Goal: Task Accomplishment & Management: Manage account settings

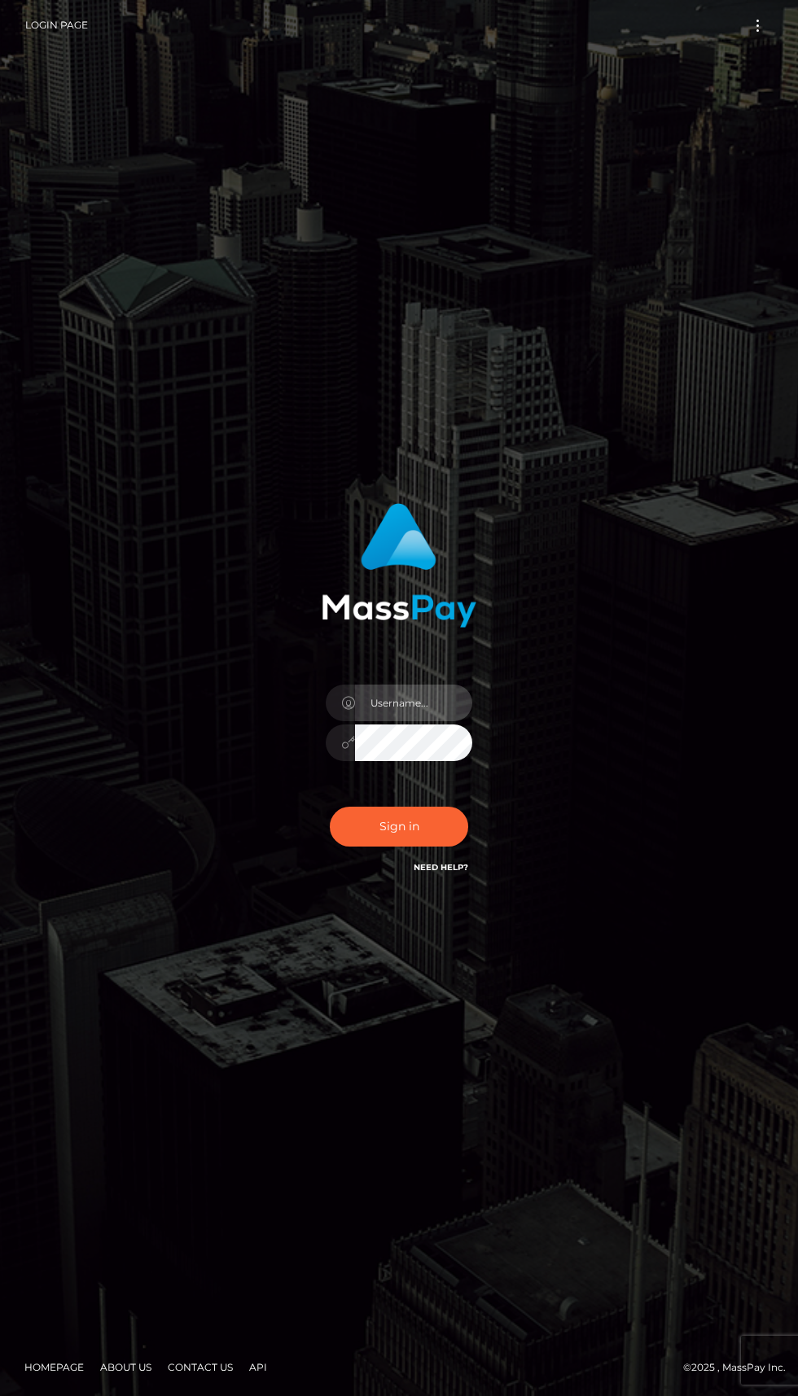
click at [433, 721] on input "text" at bounding box center [413, 703] width 117 height 37
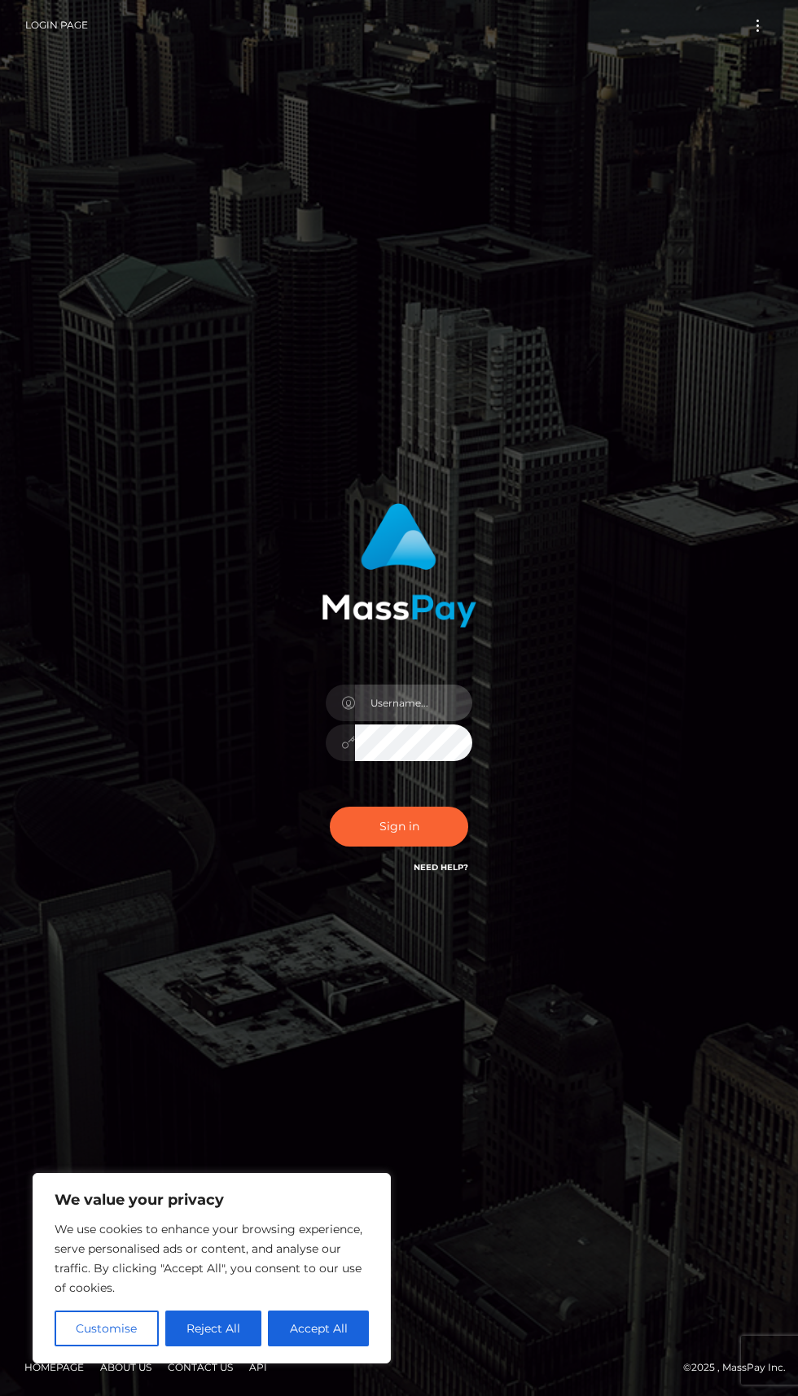
type input "[EMAIL_ADDRESS][DOMAIN_NAME]"
click at [336, 1333] on button "Accept All" at bounding box center [318, 1329] width 101 height 36
checkbox input "true"
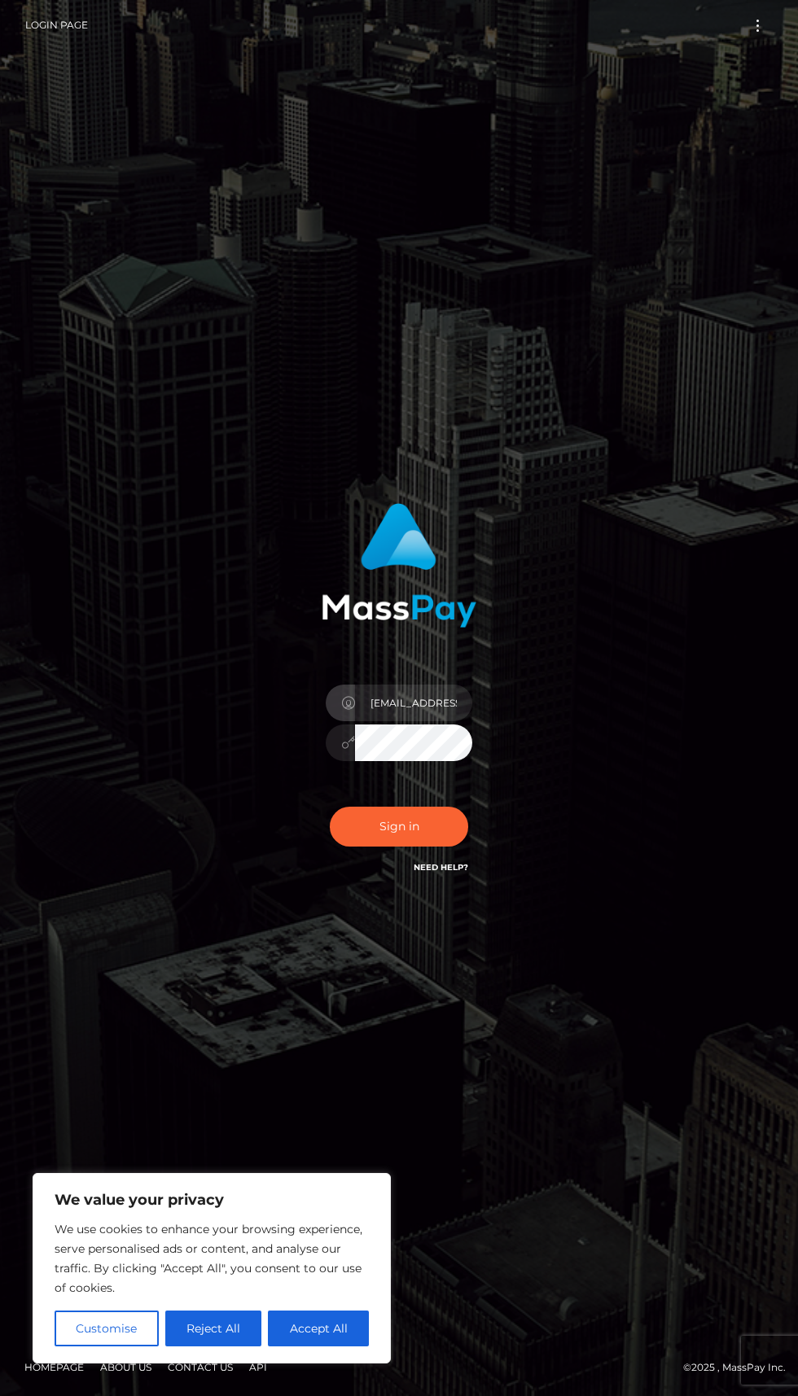
checkbox input "true"
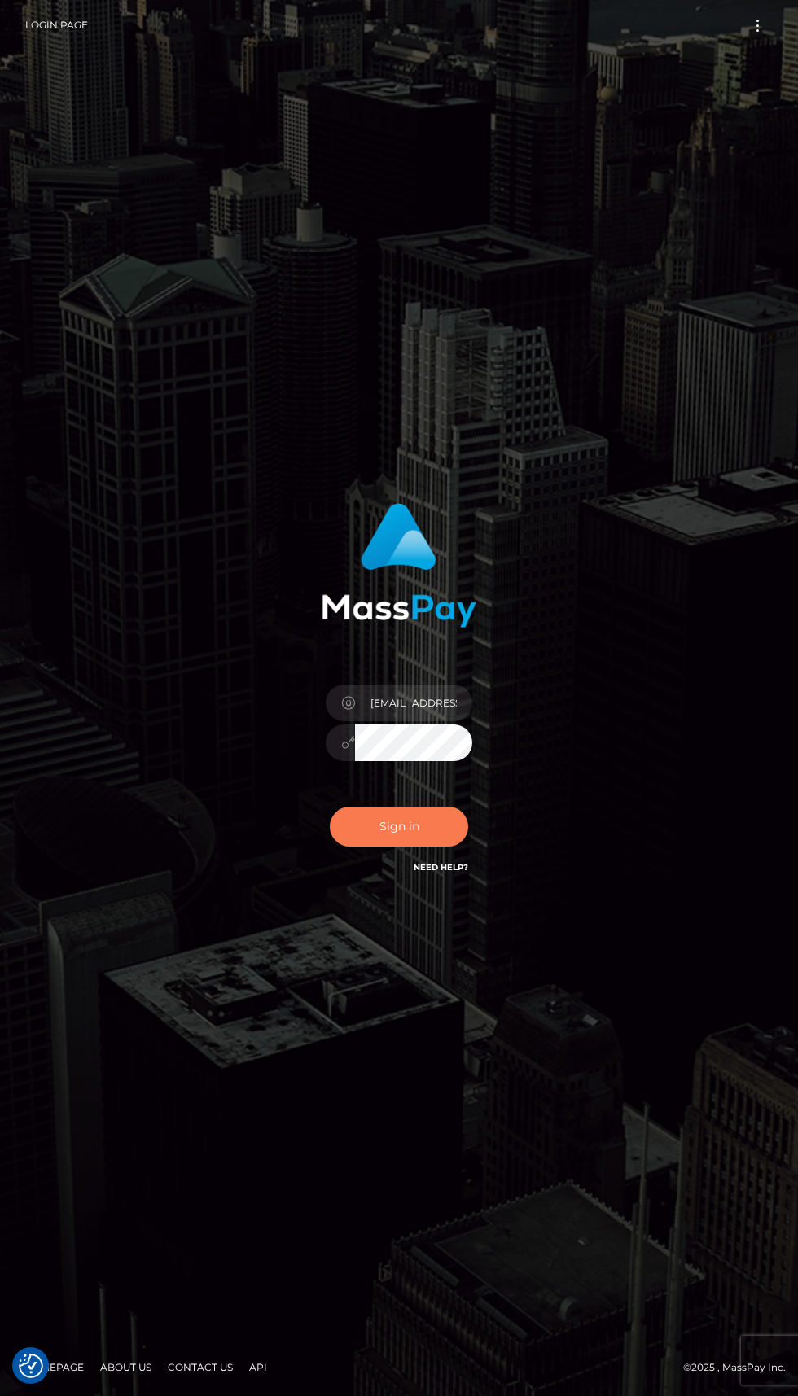
click at [449, 847] on button "Sign in" at bounding box center [399, 827] width 138 height 40
